Goal: Task Accomplishment & Management: Manage account settings

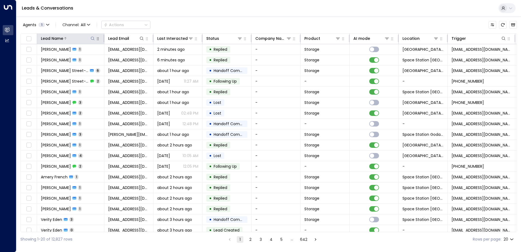
click at [94, 38] on icon at bounding box center [92, 38] width 4 height 4
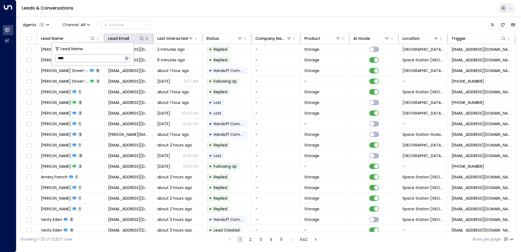
type input "*****"
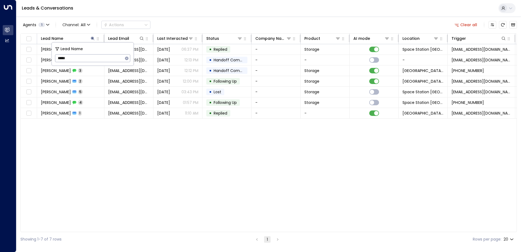
click at [230, 26] on div "Agents 1 Channel: All Actions Clear all" at bounding box center [268, 24] width 496 height 11
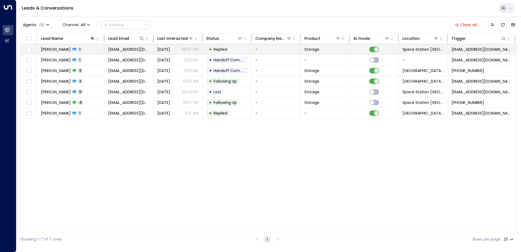
click at [236, 47] on td "• Replied" at bounding box center [226, 49] width 49 height 10
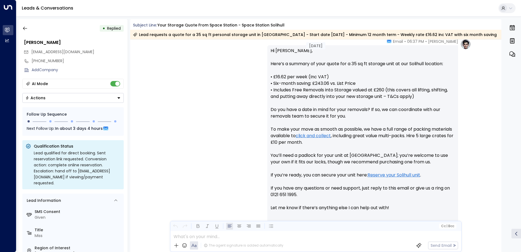
scroll to position [248, 0]
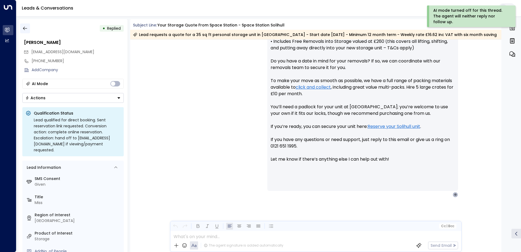
click at [26, 28] on icon "button" at bounding box center [25, 29] width 4 height 4
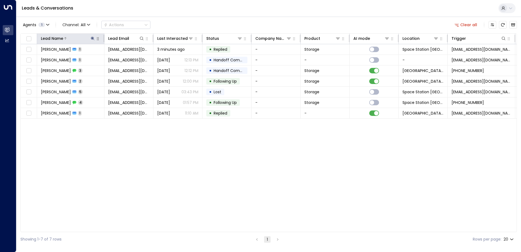
click at [94, 38] on icon at bounding box center [92, 38] width 4 height 4
type input "*"
type input "*******"
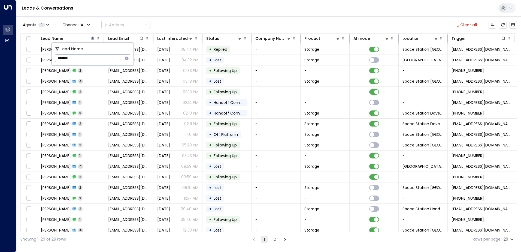
click at [211, 18] on div "Agents 1 Channel: All Actions Clear all Lead Name Lead Email Last Interacted St…" at bounding box center [268, 131] width 496 height 230
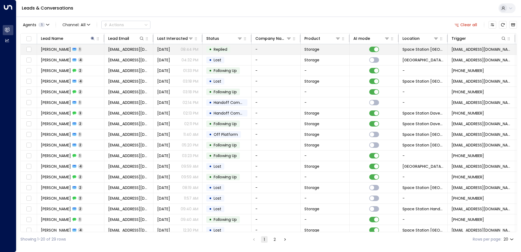
click at [225, 47] on span "Replied" at bounding box center [221, 49] width 14 height 5
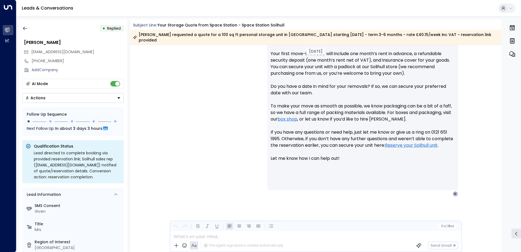
scroll to position [280, 0]
click at [25, 25] on button "button" at bounding box center [25, 28] width 10 height 10
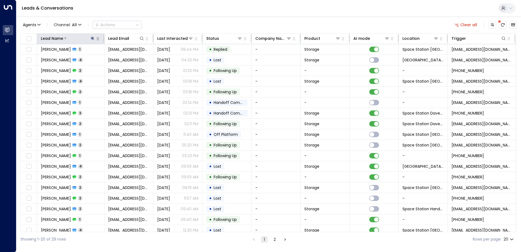
click at [93, 38] on icon at bounding box center [92, 38] width 4 height 4
type input "*"
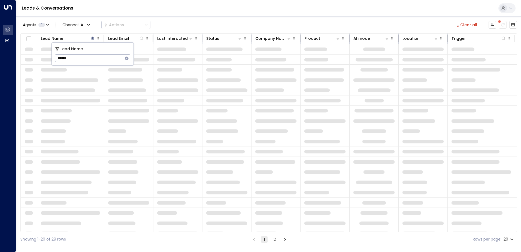
type input "*******"
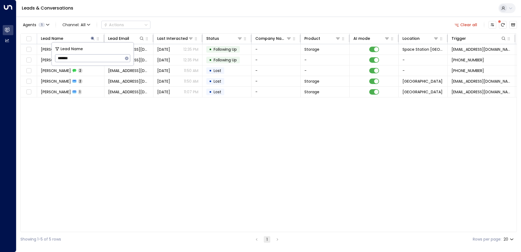
click at [212, 23] on div "Agents 1 Channel: All Actions Clear all" at bounding box center [268, 24] width 496 height 11
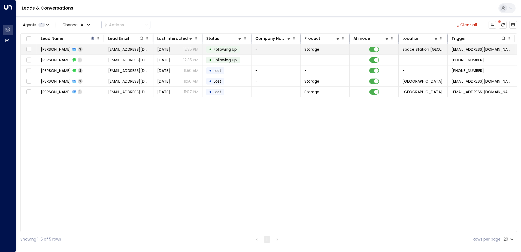
click at [212, 51] on span "Following Up" at bounding box center [225, 49] width 27 height 5
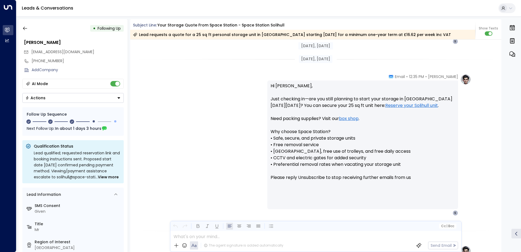
scroll to position [323, 0]
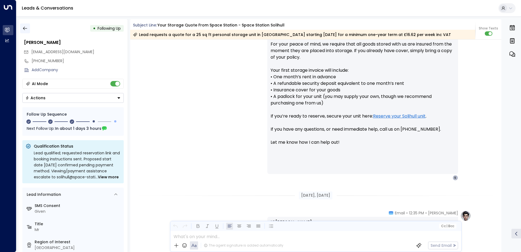
click at [29, 29] on button "button" at bounding box center [25, 28] width 10 height 10
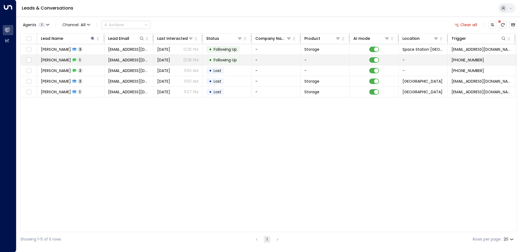
click at [89, 58] on td "[PERSON_NAME] 1" at bounding box center [70, 60] width 67 height 10
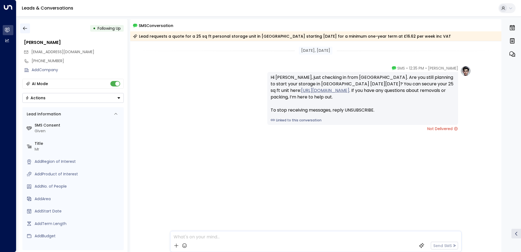
click at [26, 26] on icon "button" at bounding box center [24, 28] width 5 height 5
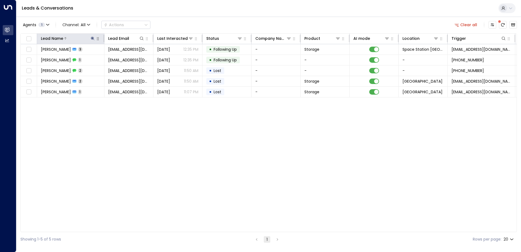
click at [93, 37] on icon at bounding box center [93, 39] width 4 height 4
type input "*"
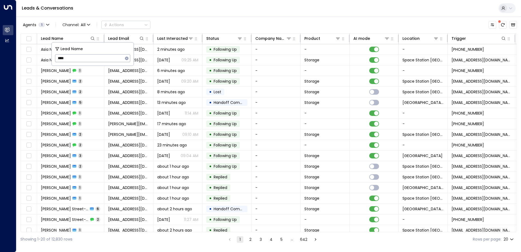
type input "*****"
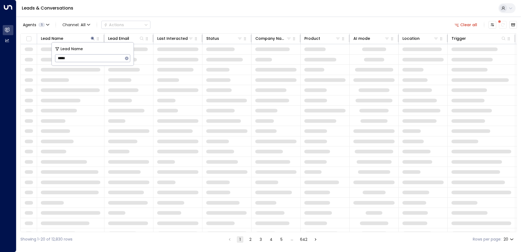
click at [200, 24] on div "Agents 1 Channel: All Actions Clear all" at bounding box center [268, 24] width 496 height 11
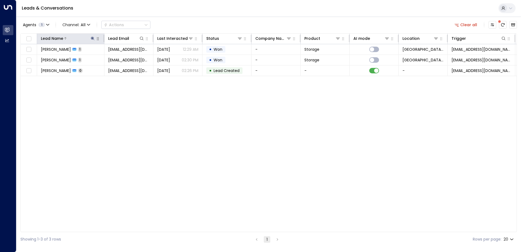
click at [93, 38] on icon at bounding box center [92, 38] width 4 height 4
type input "*"
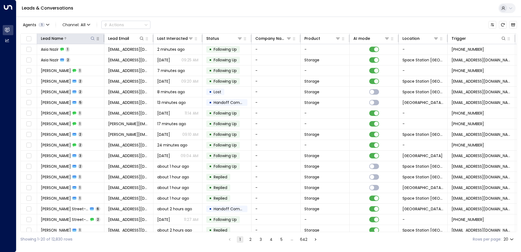
click at [91, 36] on icon at bounding box center [92, 38] width 4 height 4
type input "*****"
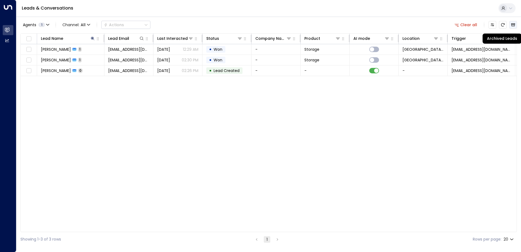
click at [512, 24] on icon "Archived Leads" at bounding box center [513, 24] width 4 height 3
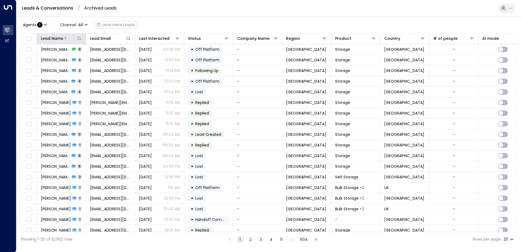
click at [80, 39] on icon at bounding box center [79, 38] width 4 height 4
type input "*****"
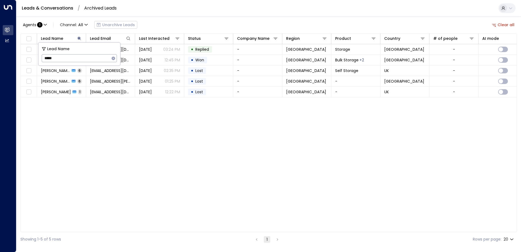
click at [166, 25] on div "Agents : 1 Channel: All Unarchive Leads Clear all" at bounding box center [268, 24] width 496 height 11
